Goal: Go to known website: Access a specific website the user already knows

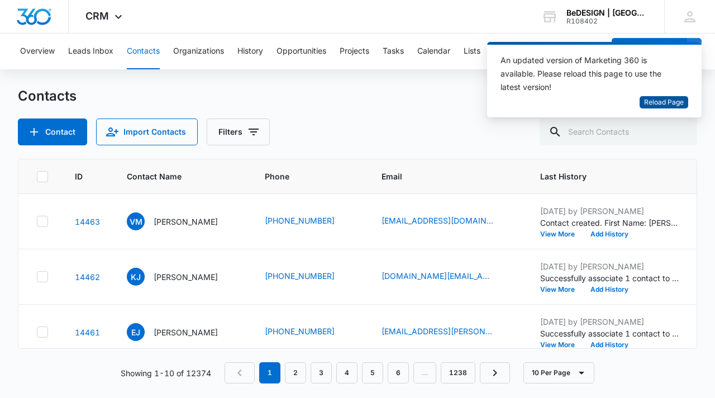
click at [656, 101] on span "Reload Page" at bounding box center [664, 102] width 40 height 11
